Goal: Entertainment & Leisure: Consume media (video, audio)

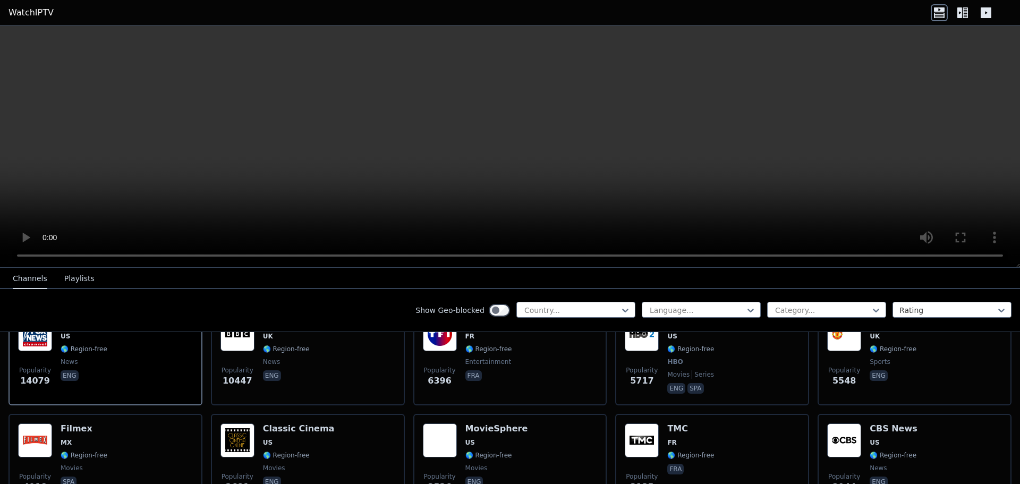
scroll to position [120, 0]
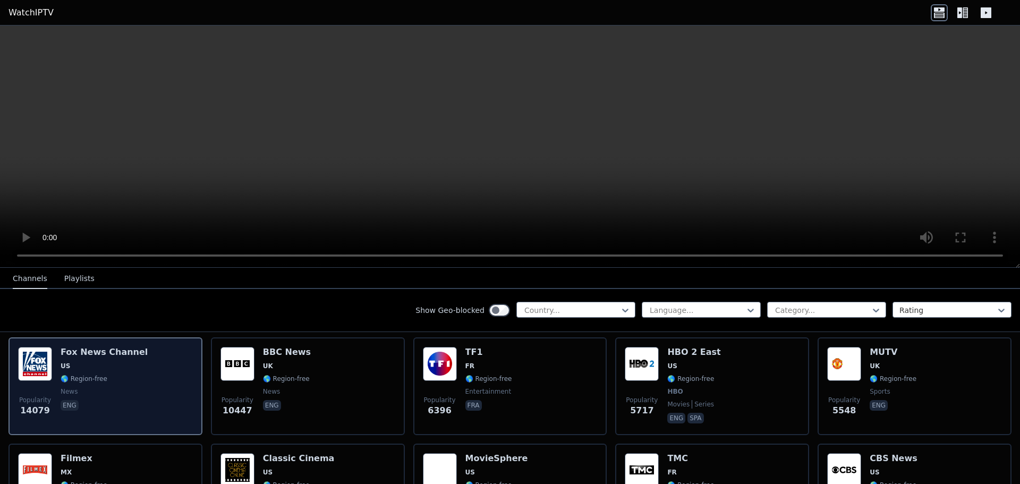
click at [98, 362] on span "US" at bounding box center [104, 366] width 87 height 9
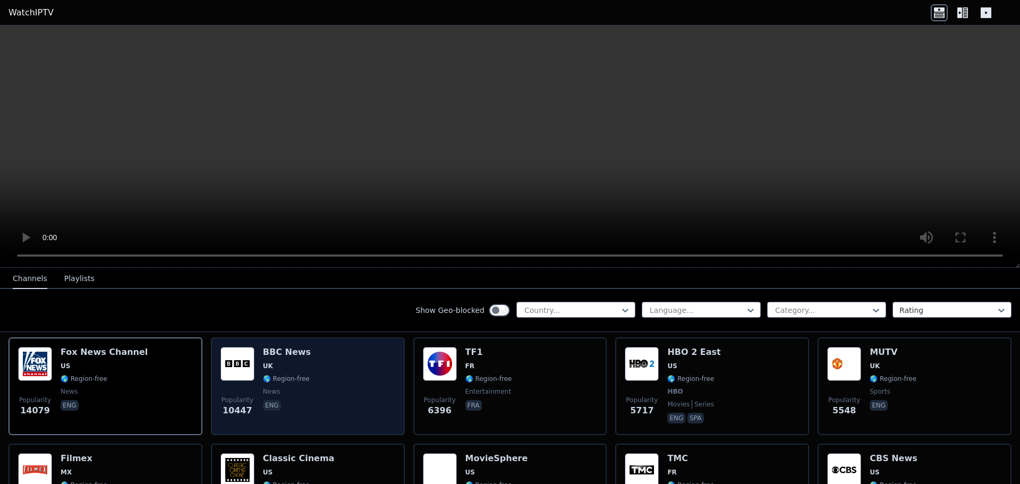
click at [308, 347] on div "Popularity 10447 BBC News UK 🌎 Region-free news eng" at bounding box center [307, 386] width 175 height 79
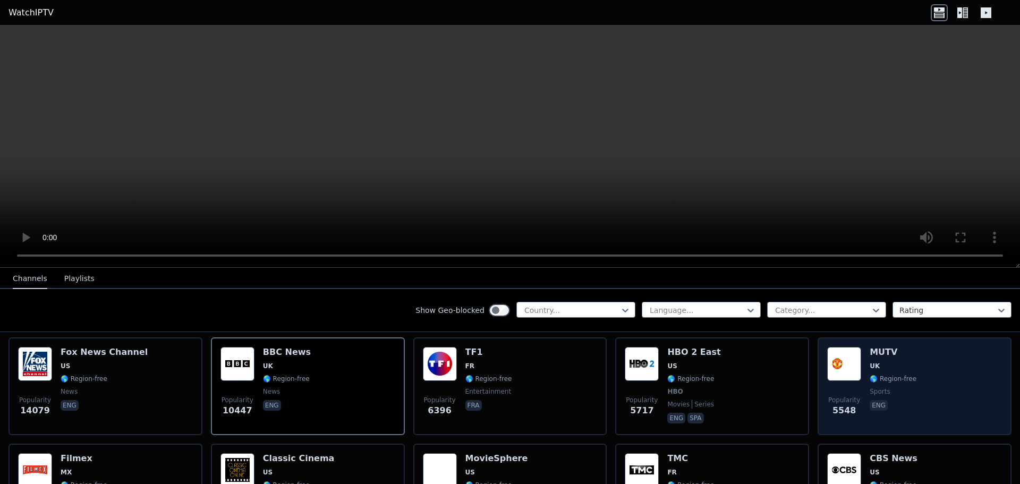
click at [934, 386] on div "Popularity 5548 MUTV [GEOGRAPHIC_DATA] 🌎 Region-free sports eng" at bounding box center [914, 386] width 175 height 79
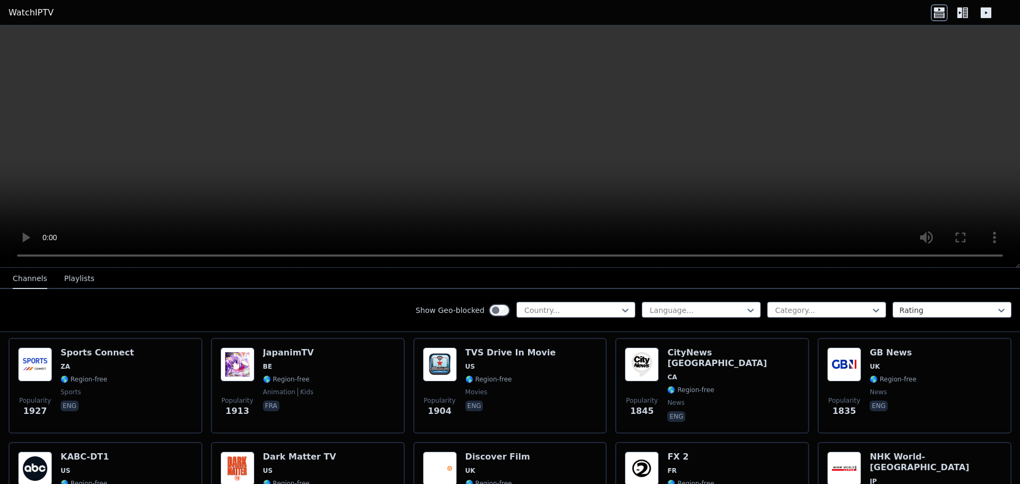
scroll to position [523, 0]
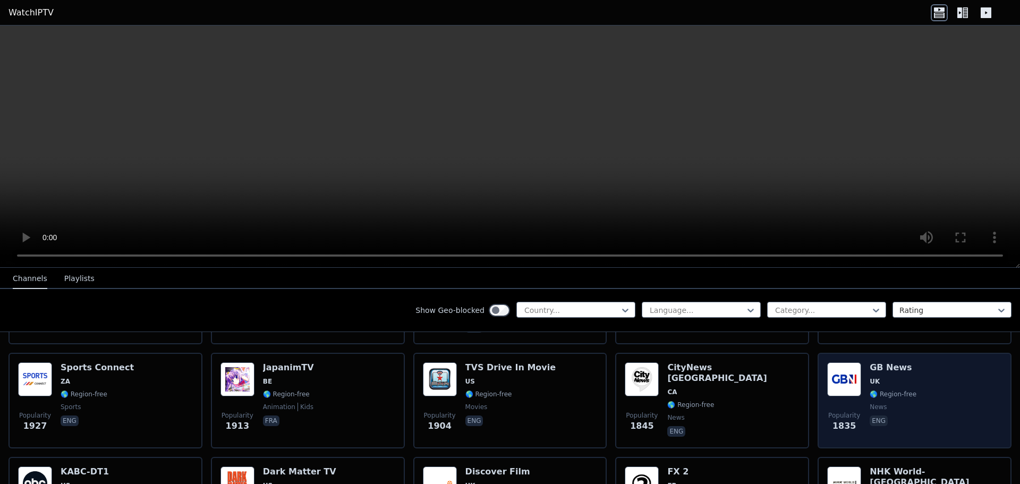
click at [938, 387] on div "Popularity 1835 GB News UK 🌎 Region-free news eng" at bounding box center [914, 400] width 175 height 77
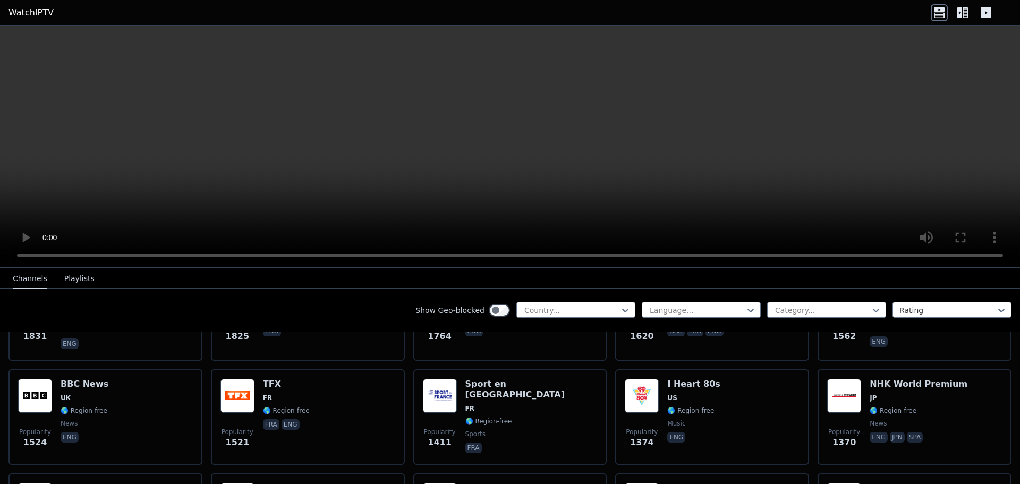
scroll to position [776, 0]
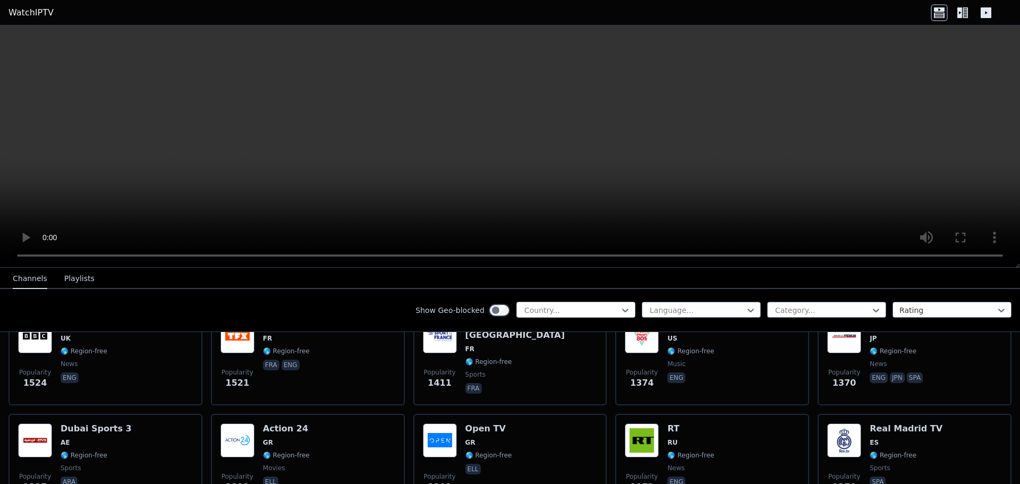
click at [538, 308] on div at bounding box center [571, 310] width 97 height 11
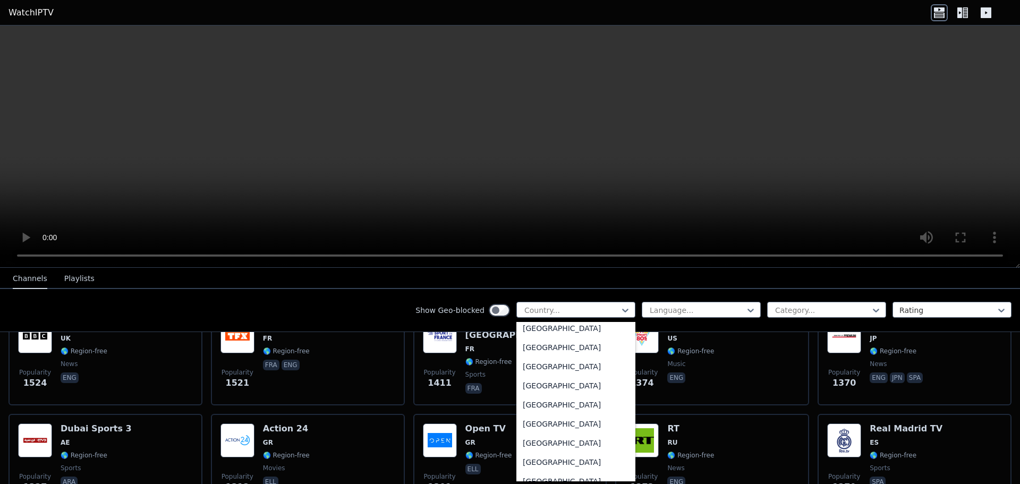
scroll to position [3688, 0]
click at [582, 388] on div "[GEOGRAPHIC_DATA]" at bounding box center [575, 385] width 119 height 19
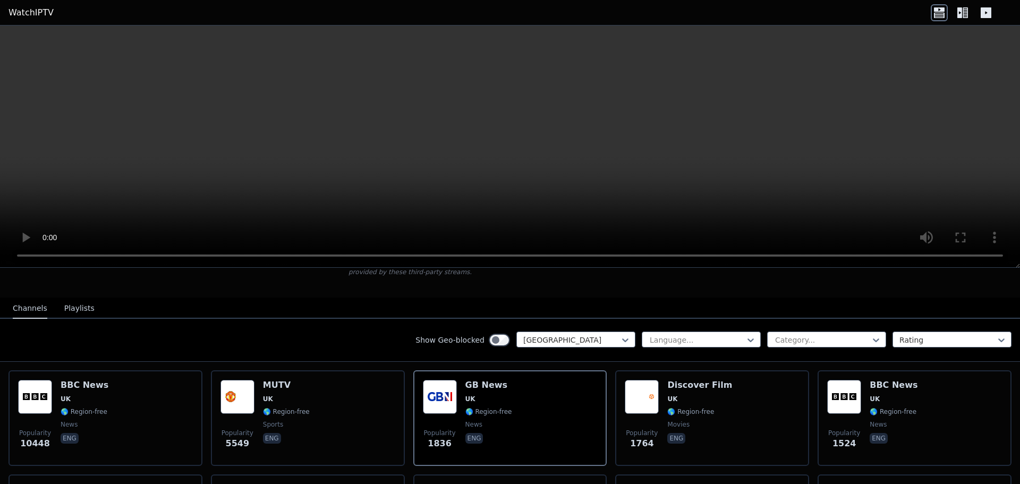
scroll to position [111, 0]
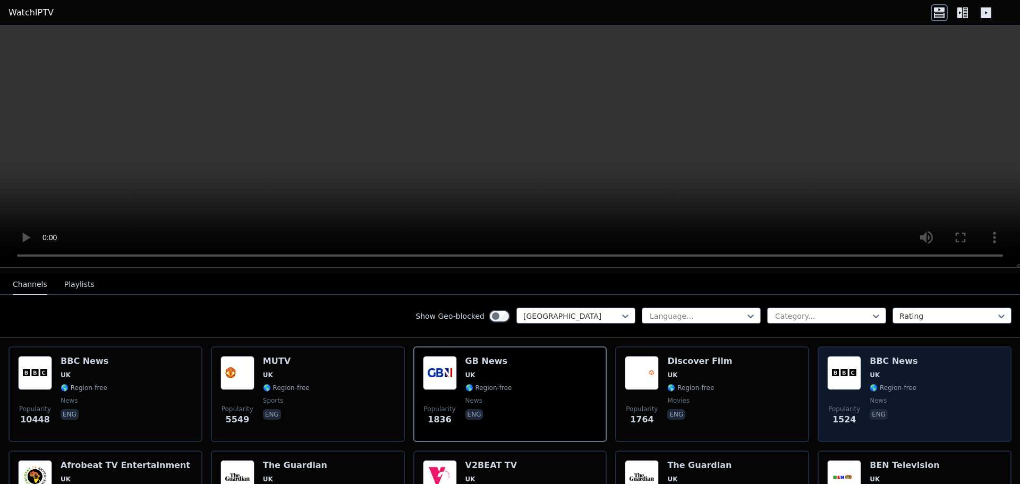
click at [870, 358] on div "BBC News UK 🌎 Region-free news eng" at bounding box center [894, 394] width 48 height 77
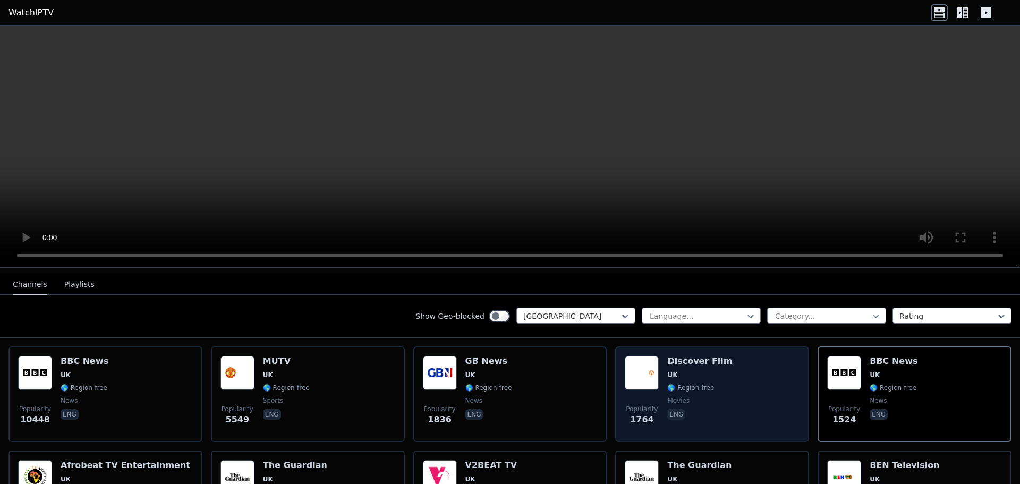
click at [723, 378] on div "Popularity 1764 Discover Film UK 🌎 Region-free movies eng" at bounding box center [712, 394] width 175 height 77
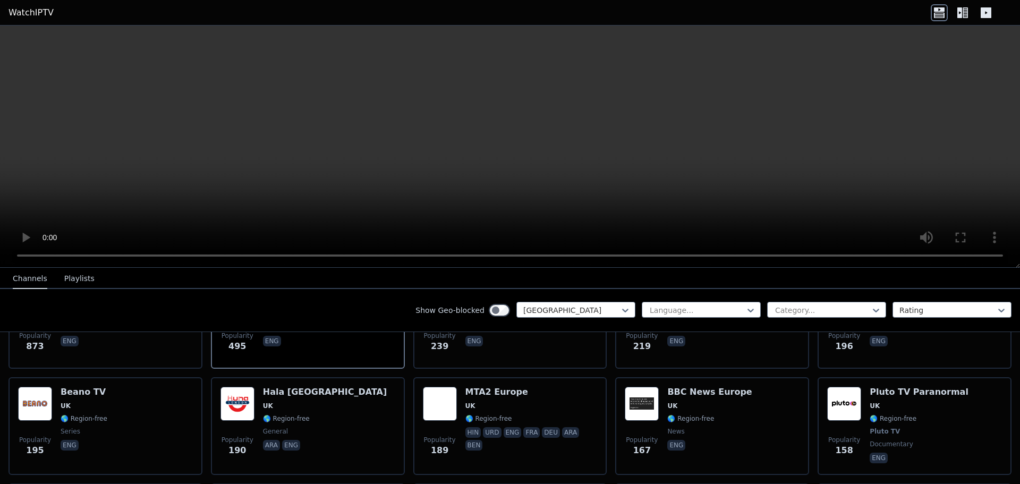
scroll to position [322, 0]
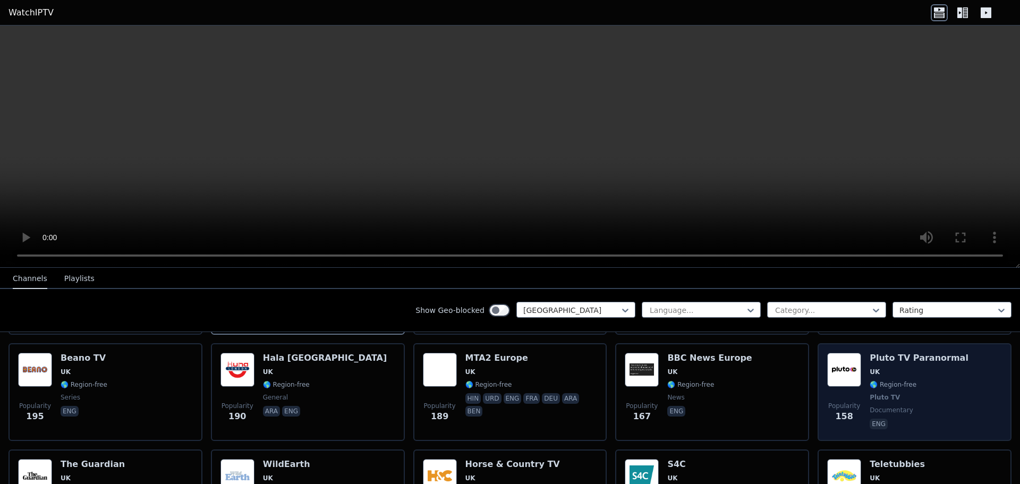
click at [928, 381] on div "Pluto TV Paranormal UK 🌎 Region-free Pluto TV documentary eng" at bounding box center [919, 392] width 99 height 79
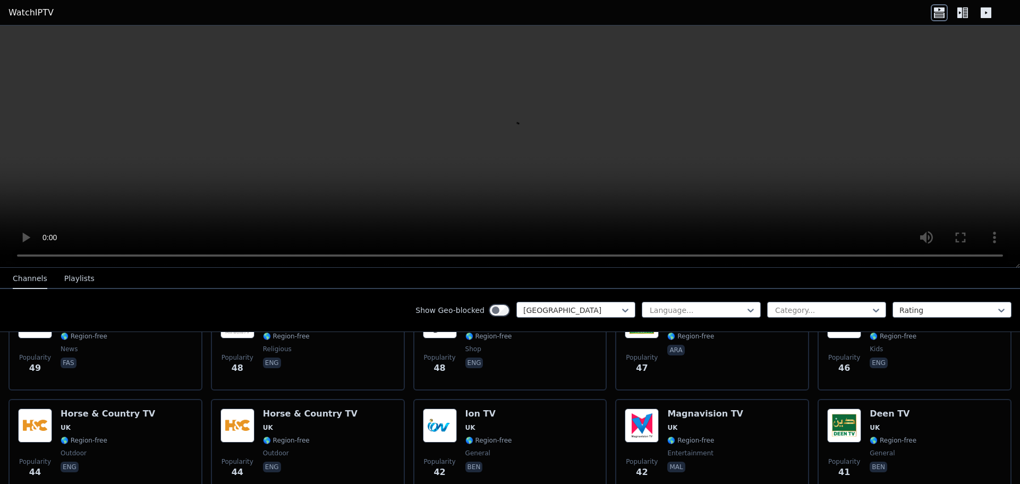
scroll to position [826, 0]
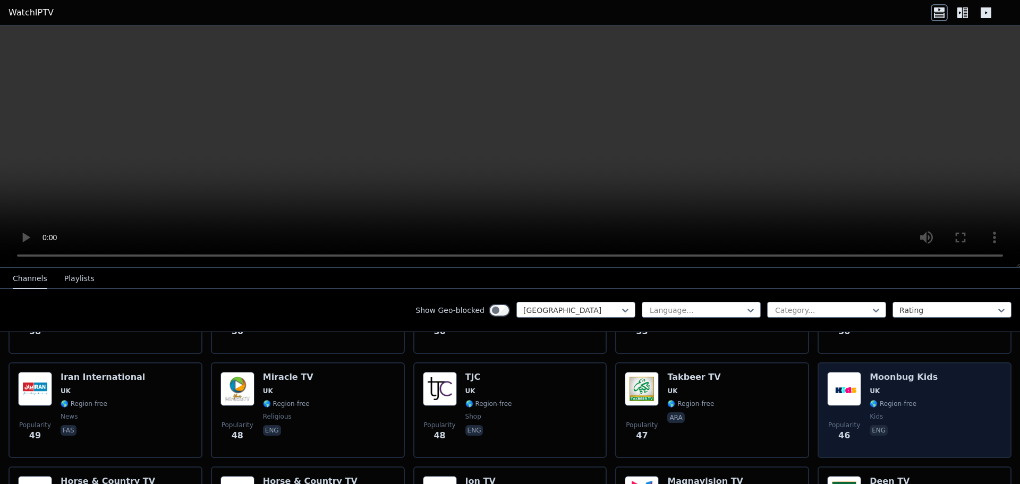
click at [901, 387] on span "UK" at bounding box center [904, 391] width 68 height 9
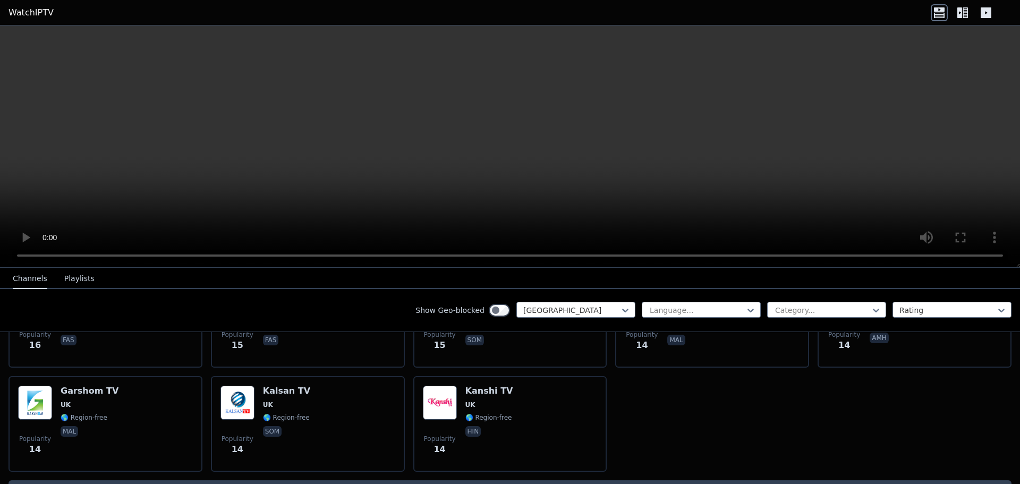
scroll to position [1564, 0]
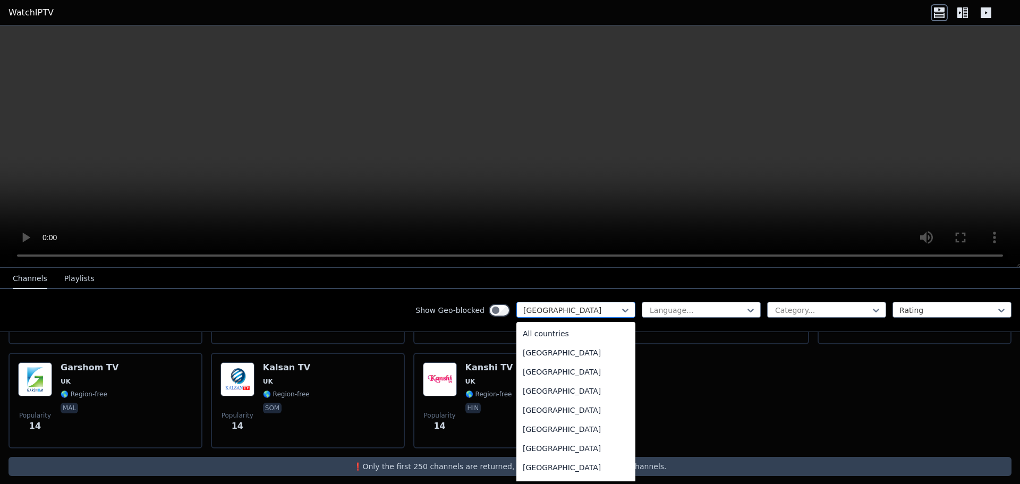
click at [584, 317] on div "[GEOGRAPHIC_DATA]" at bounding box center [575, 310] width 119 height 16
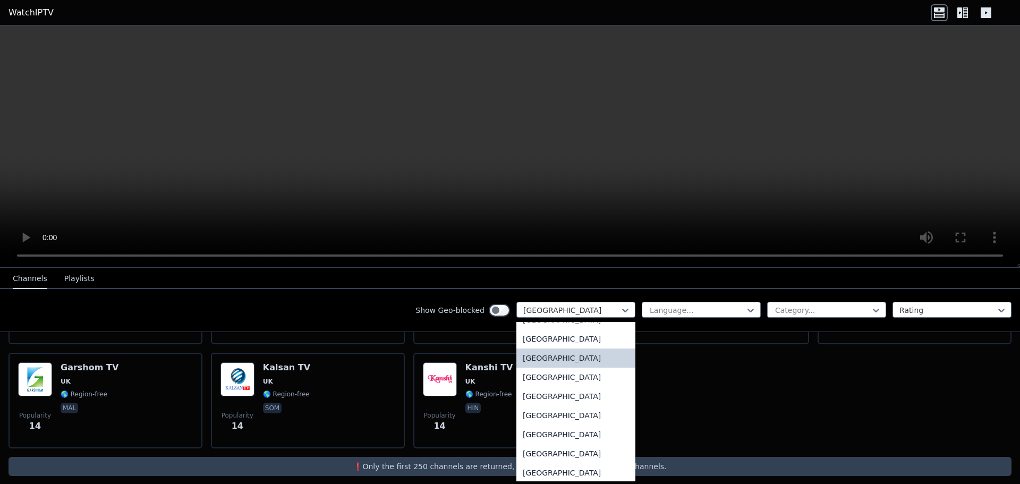
click at [580, 358] on div "[GEOGRAPHIC_DATA]" at bounding box center [575, 358] width 119 height 19
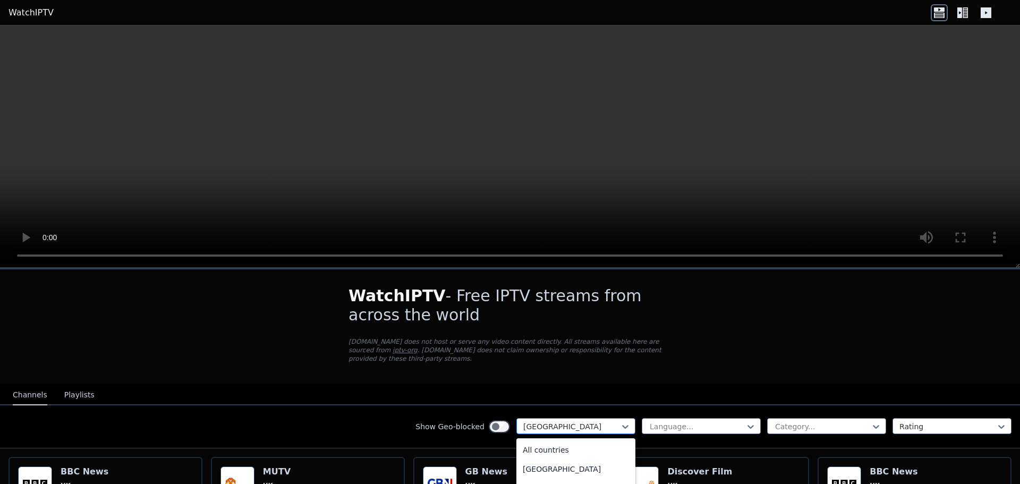
scroll to position [3608, 0]
click at [585, 421] on div at bounding box center [571, 426] width 97 height 11
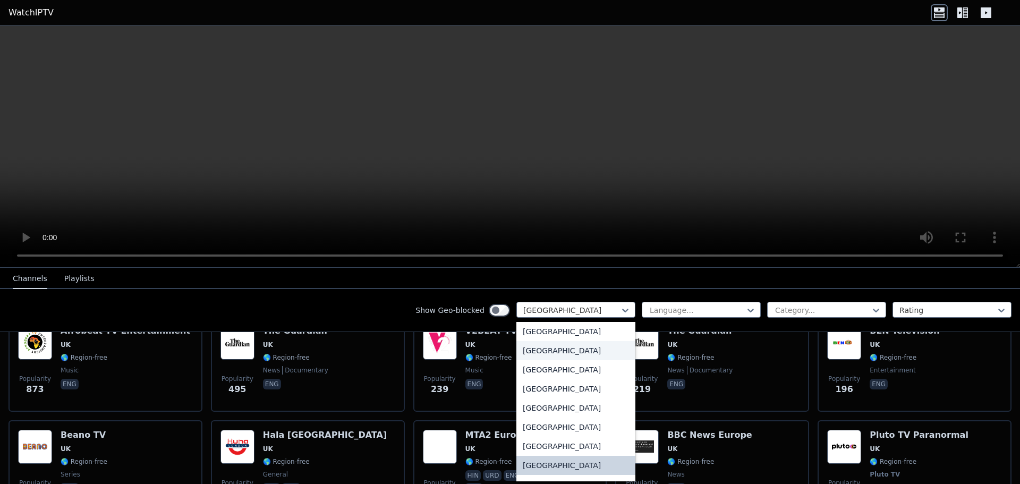
scroll to position [3630, 0]
click at [582, 467] on div "[GEOGRAPHIC_DATA]" at bounding box center [575, 463] width 119 height 19
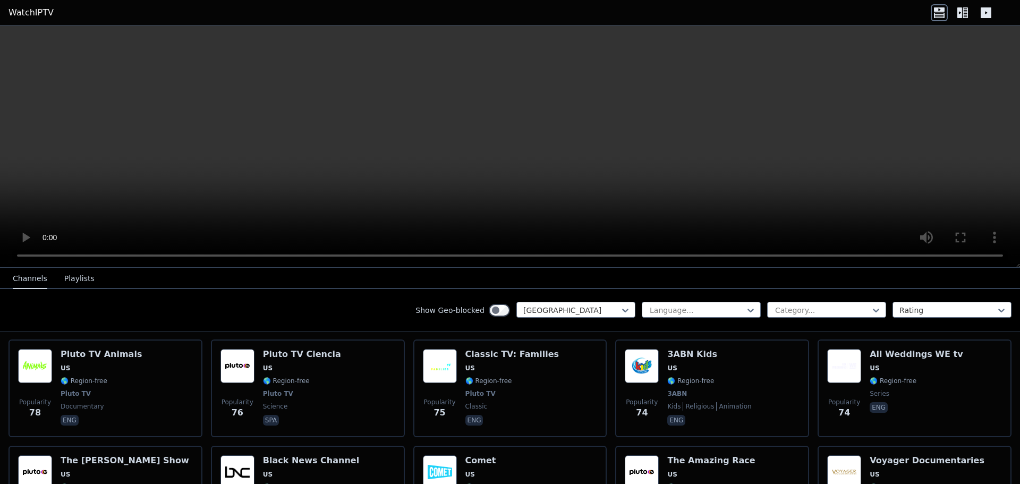
scroll to position [5306, 0]
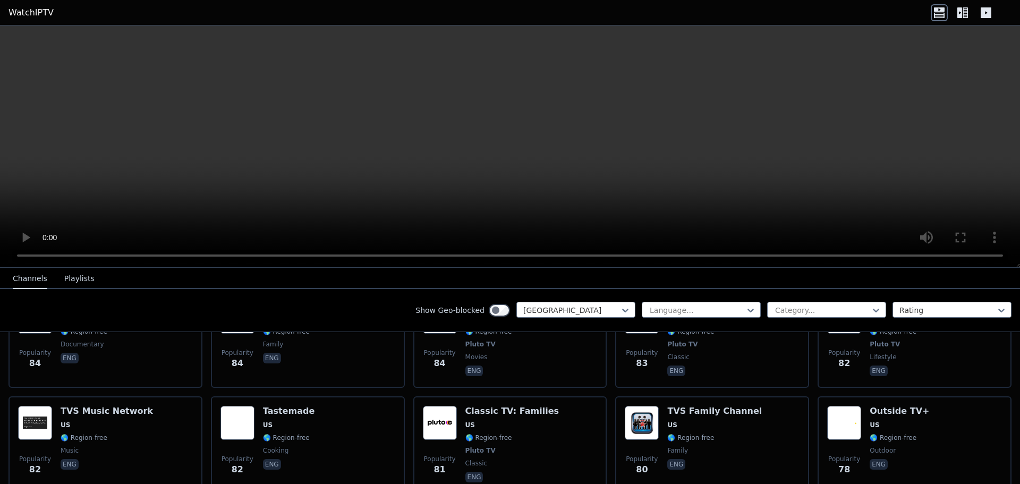
scroll to position [5023, 0]
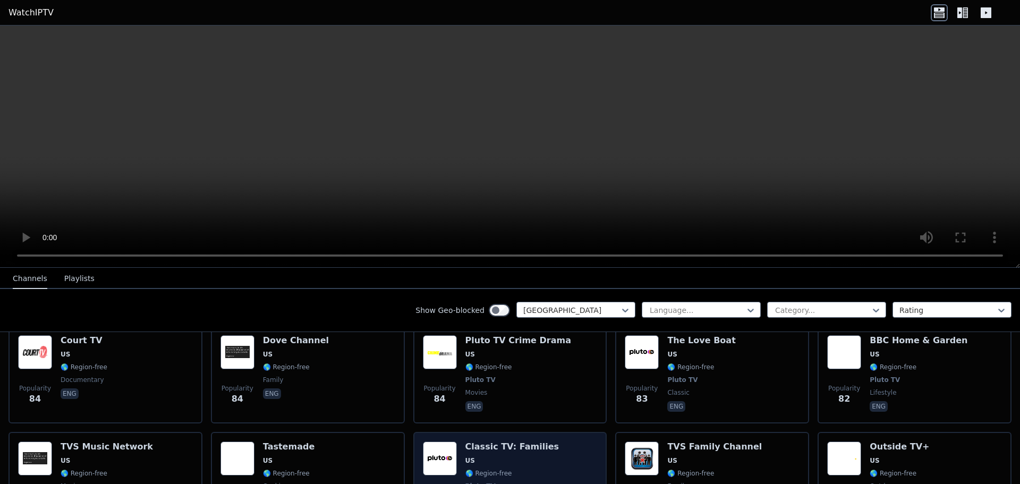
click at [564, 441] on div "Popularity 81 Classic TV: Families US 🌎 Region-free Pluto TV classic eng" at bounding box center [510, 480] width 175 height 79
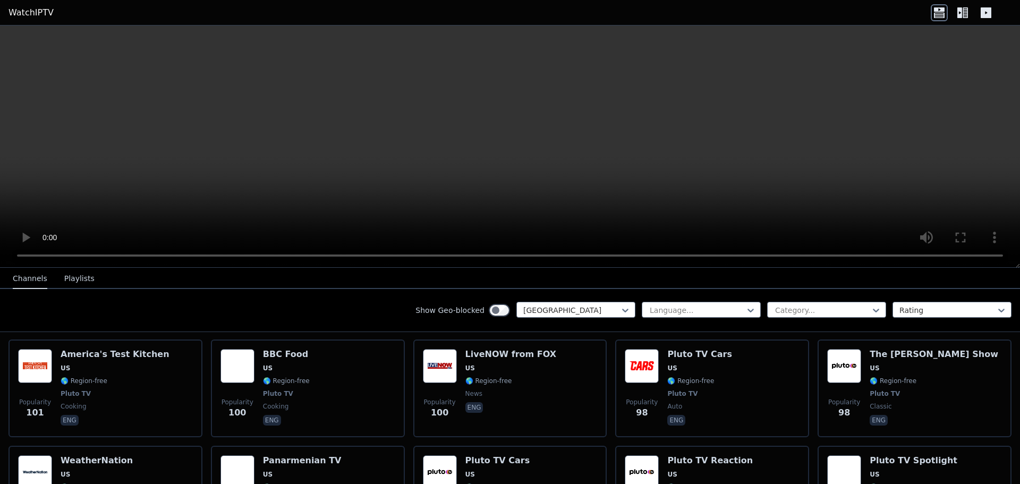
scroll to position [4436, 0]
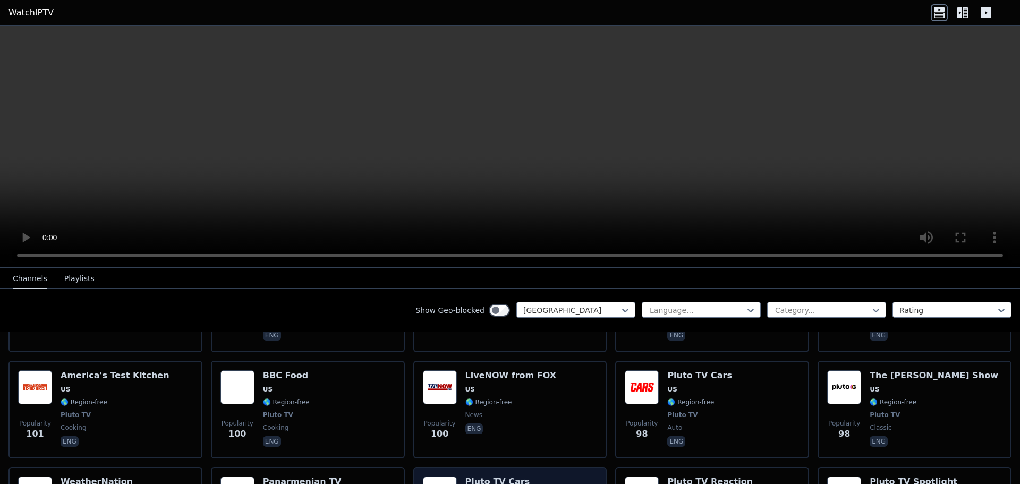
drag, startPoint x: 535, startPoint y: 403, endPoint x: 553, endPoint y: 401, distance: 17.6
